Goal: Check status: Check status

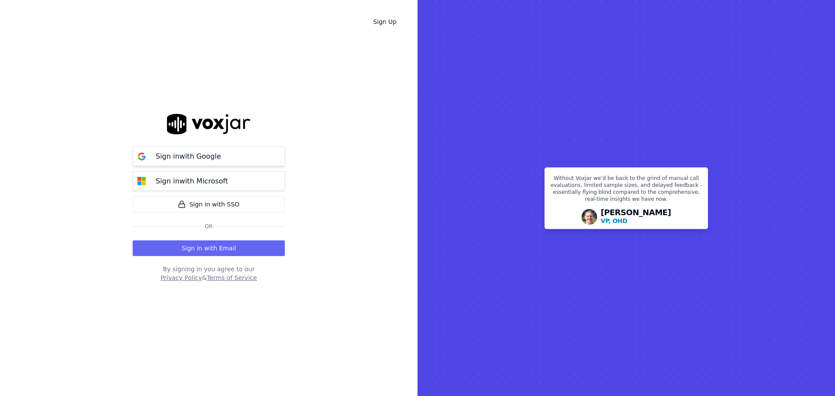
click at [178, 158] on p "Sign in with Google" at bounding box center [188, 156] width 65 height 10
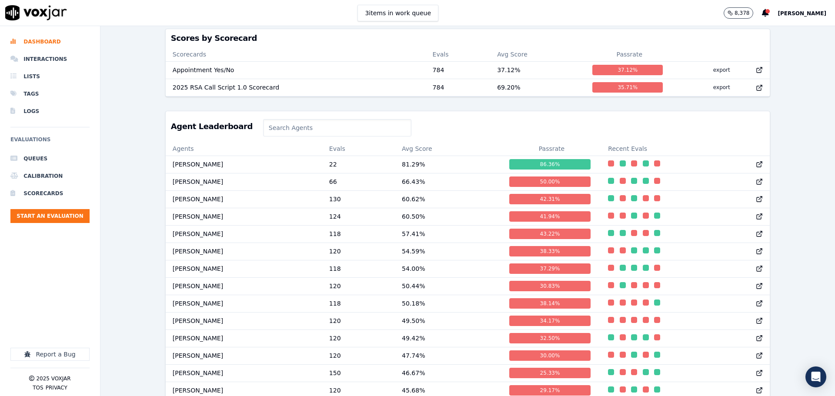
scroll to position [399, 0]
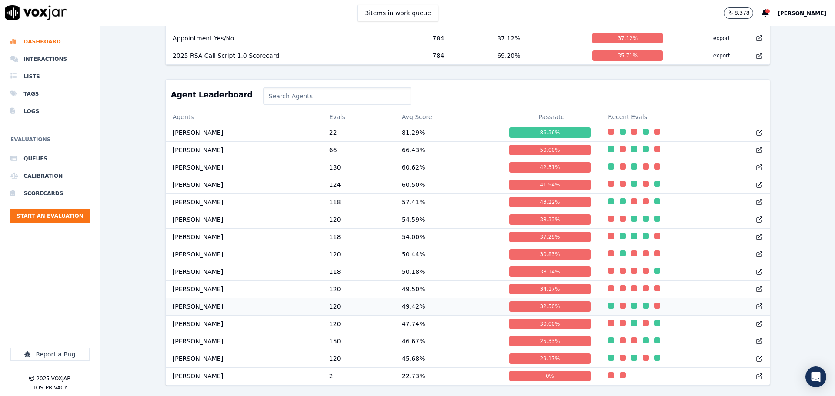
click at [196, 298] on td "Cristian Molina" at bounding box center [244, 306] width 156 height 17
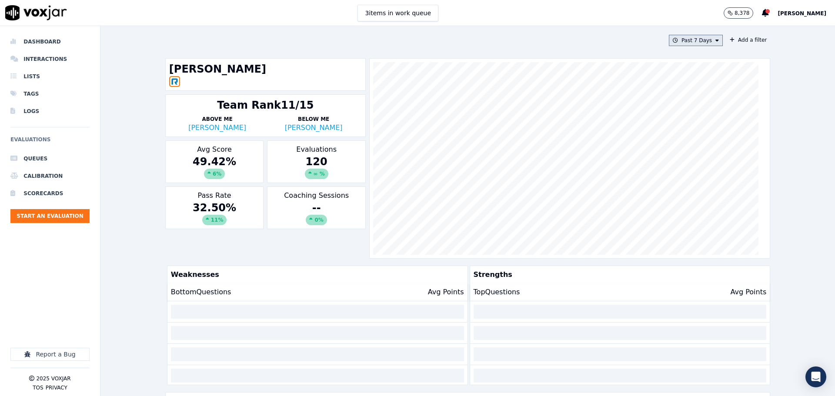
click at [691, 39] on button "Past 7 Days" at bounding box center [696, 40] width 54 height 11
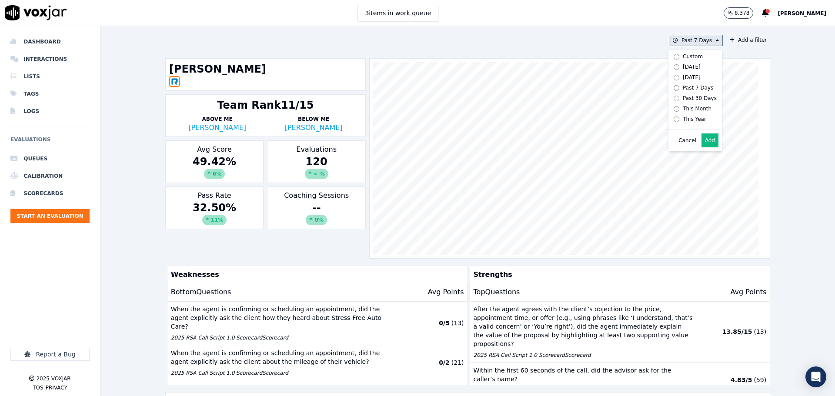
click at [682, 57] on div "Custom" at bounding box center [692, 56] width 20 height 7
click at [667, 75] on input "From" at bounding box center [680, 72] width 76 height 19
click at [701, 76] on input "From" at bounding box center [680, 72] width 76 height 19
type input "[DATE]T00:00"
click at [692, 55] on label "From" at bounding box center [680, 56] width 76 height 7
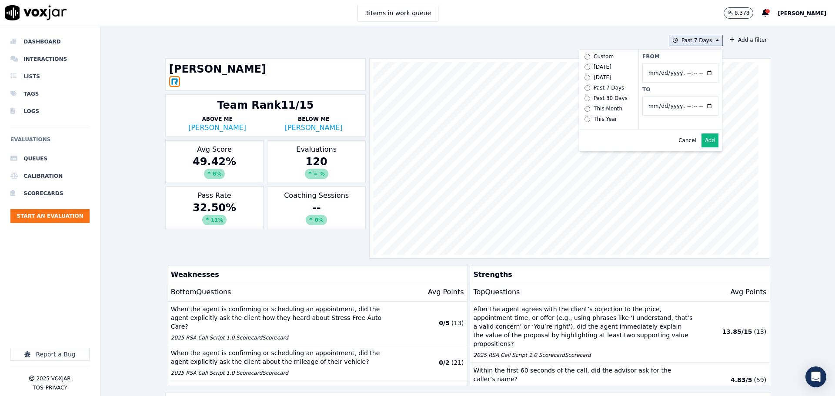
click at [692, 63] on input "From" at bounding box center [680, 72] width 76 height 19
click at [700, 107] on input "To" at bounding box center [680, 106] width 76 height 19
type input "[DATE]T23:59"
click at [682, 88] on label "To" at bounding box center [680, 89] width 76 height 7
click at [682, 97] on input "To" at bounding box center [680, 106] width 76 height 19
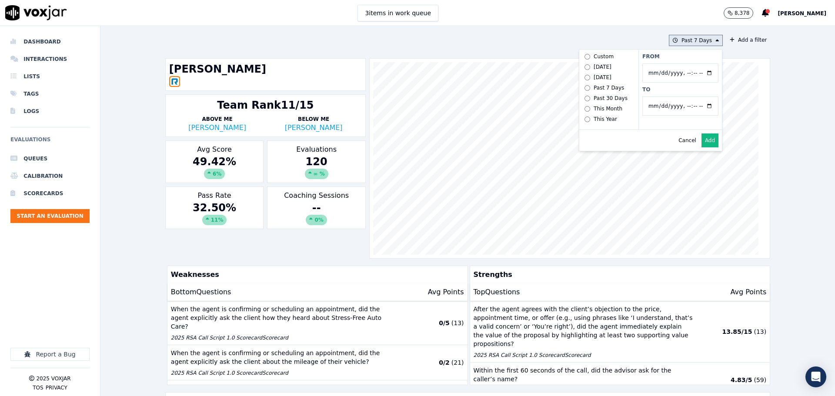
click at [704, 147] on button "Add" at bounding box center [709, 140] width 17 height 14
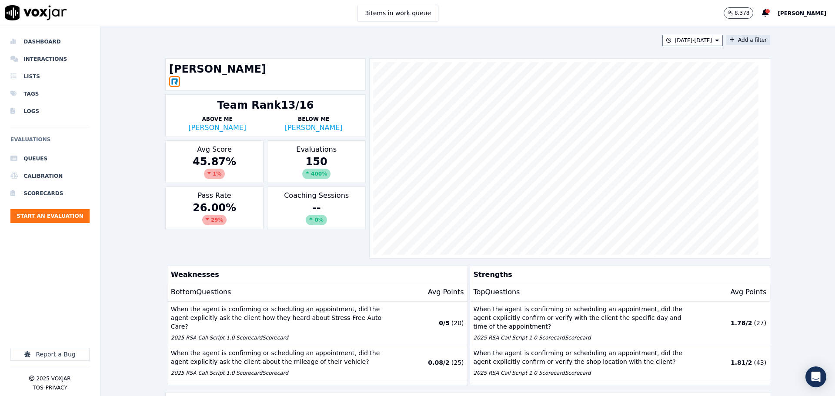
click at [737, 41] on button "Add a filter" at bounding box center [748, 40] width 44 height 10
click at [567, 84] on button "Fields" at bounding box center [576, 81] width 83 height 15
click at [551, 166] on div "scorecard" at bounding box center [562, 169] width 26 height 7
click at [577, 104] on button "Fields" at bounding box center [586, 99] width 83 height 15
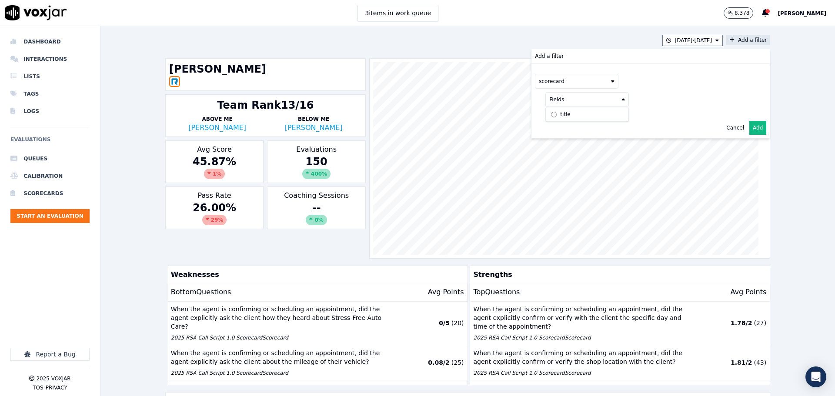
click at [569, 117] on label "title" at bounding box center [586, 114] width 79 height 10
click at [651, 97] on button at bounding box center [694, 98] width 125 height 13
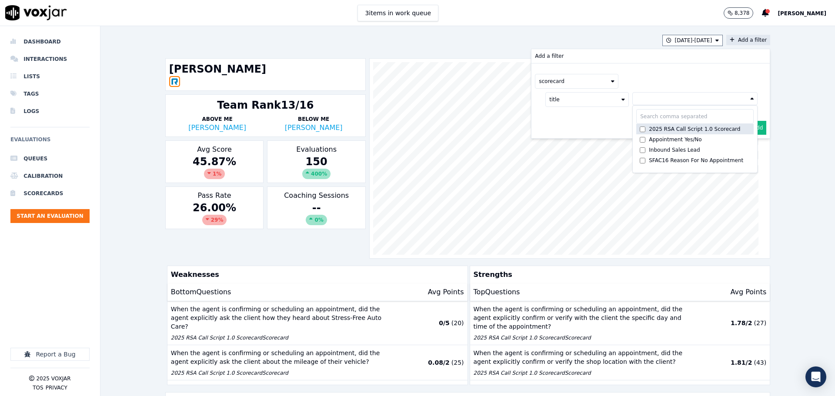
click at [649, 130] on div "2025 RSA Call Script 1.0 Scorecard" at bounding box center [694, 129] width 91 height 7
click at [749, 147] on button "Add" at bounding box center [757, 149] width 17 height 14
